Goal: Information Seeking & Learning: Learn about a topic

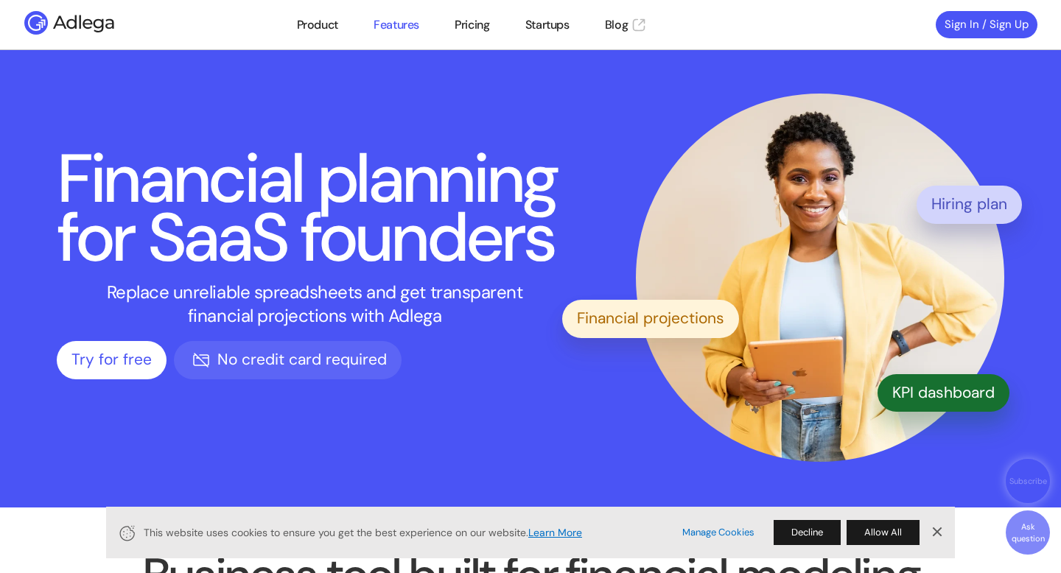
click at [402, 29] on link "Features" at bounding box center [397, 25] width 46 height 18
click at [408, 17] on link "Features" at bounding box center [397, 25] width 46 height 18
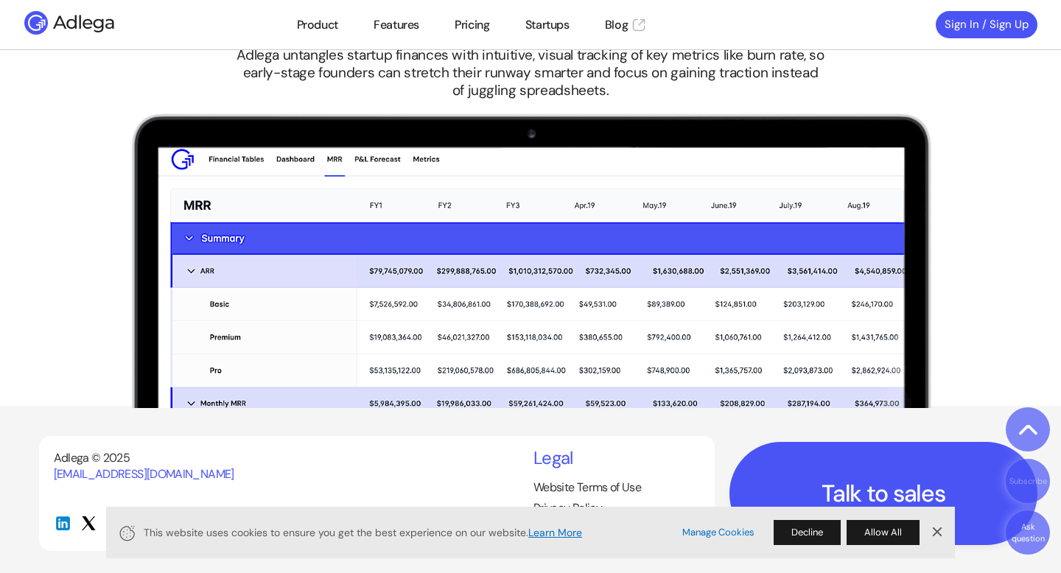
scroll to position [3182, 0]
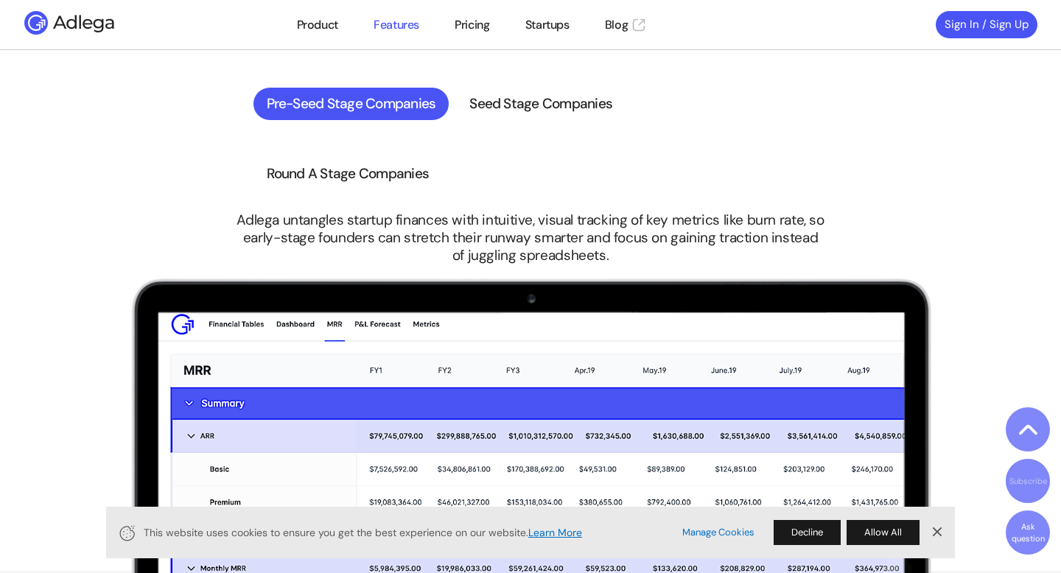
click at [390, 16] on link "Features" at bounding box center [397, 25] width 46 height 18
click at [323, 22] on link "Product" at bounding box center [317, 25] width 41 height 18
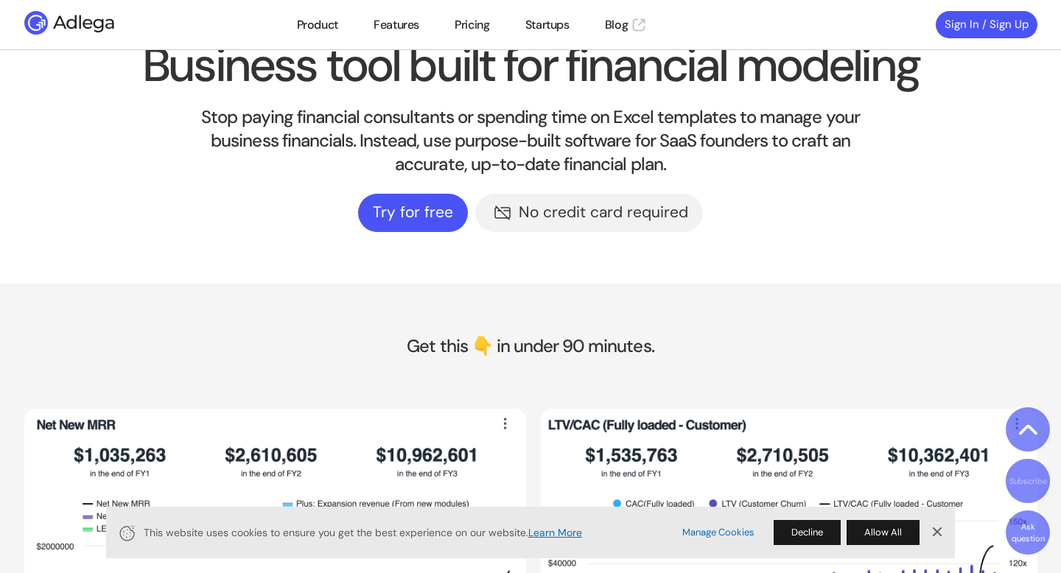
scroll to position [508, 0]
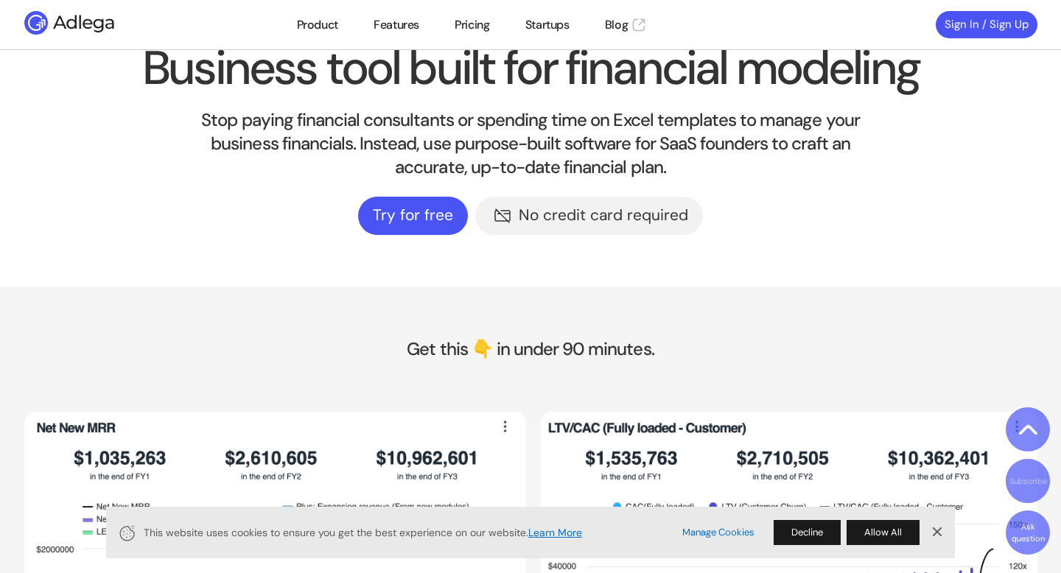
click at [933, 536] on link "Dismiss Banner" at bounding box center [936, 533] width 22 height 22
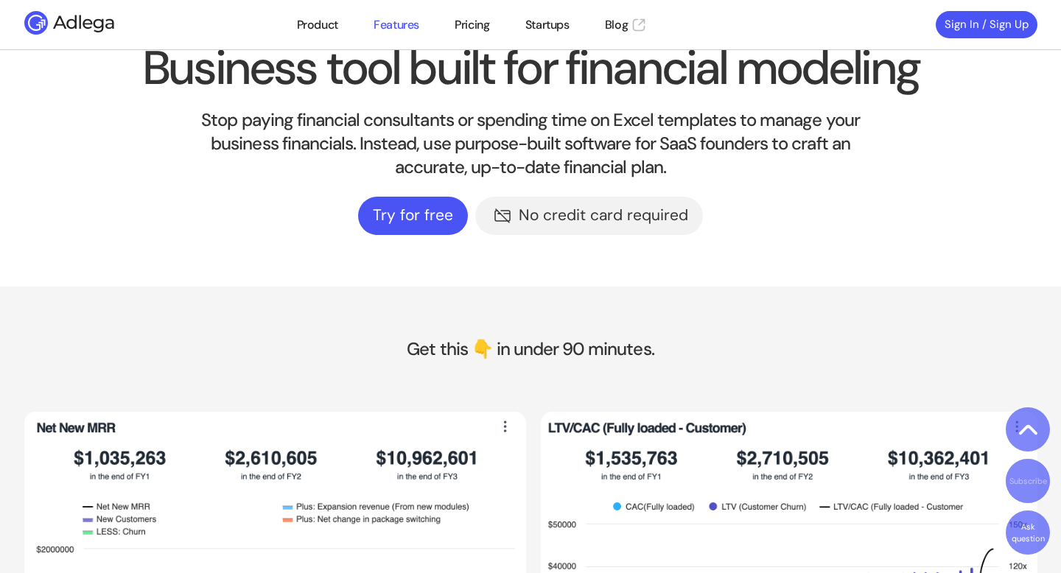
click at [396, 20] on link "Features" at bounding box center [397, 25] width 46 height 18
click at [474, 26] on link "Pricing" at bounding box center [472, 25] width 35 height 18
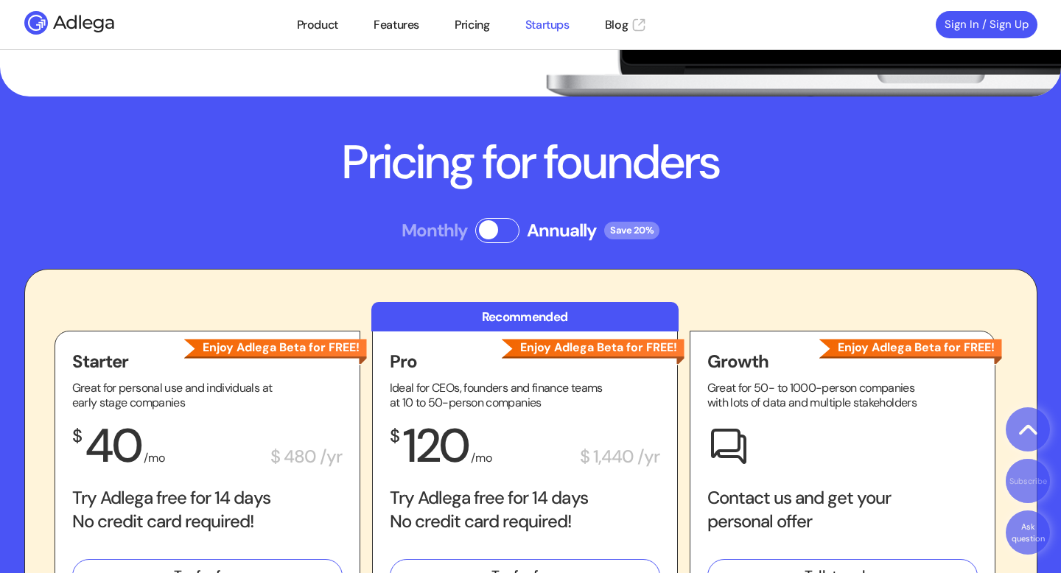
click at [544, 28] on link "Startups" at bounding box center [547, 25] width 44 height 18
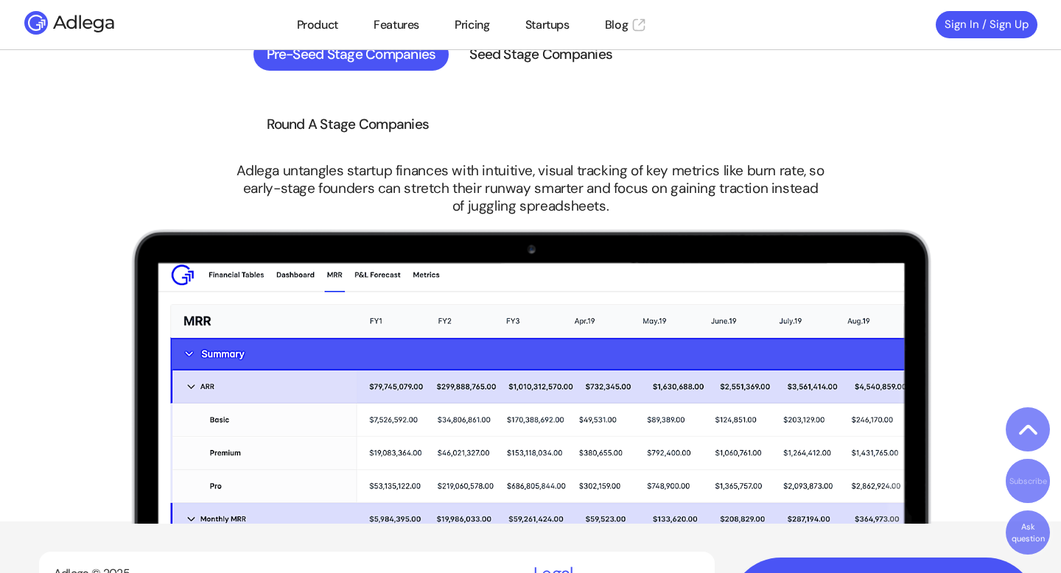
scroll to position [3347, 0]
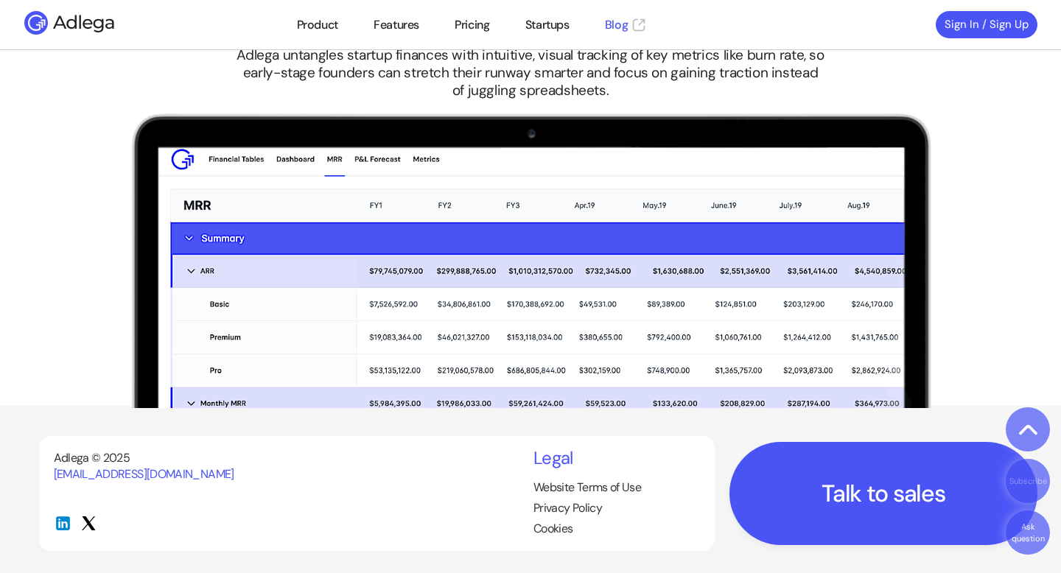
click at [626, 27] on link "Blog" at bounding box center [626, 25] width 42 height 18
click at [0, 572] on div at bounding box center [0, 574] width 0 height 0
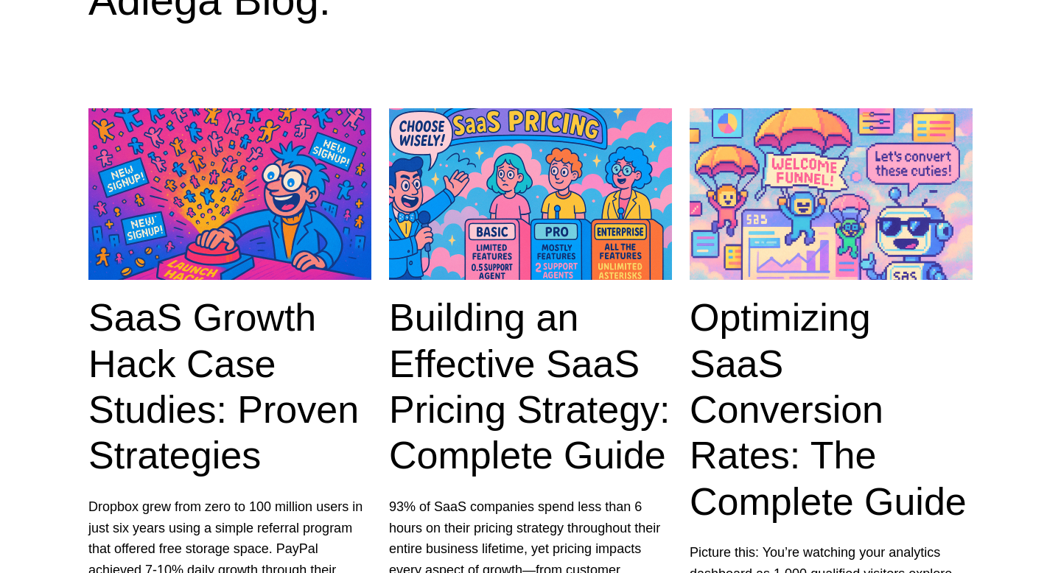
scroll to position [342, 0]
